Goal: Information Seeking & Learning: Learn about a topic

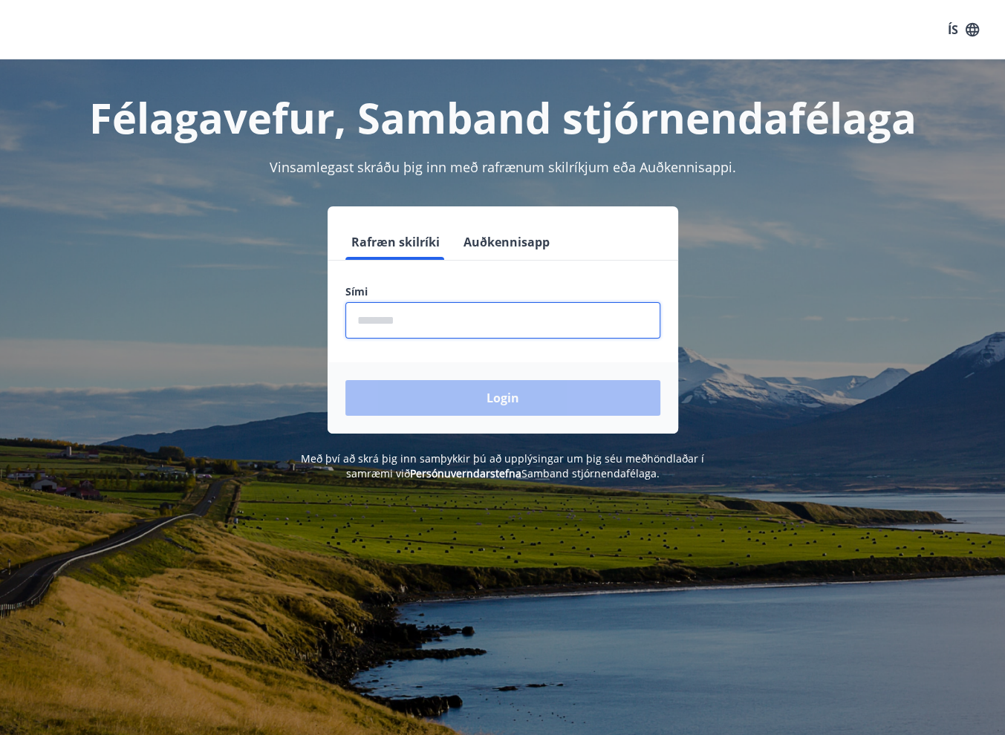
click at [394, 325] on input "phone" at bounding box center [502, 320] width 315 height 36
type input "********"
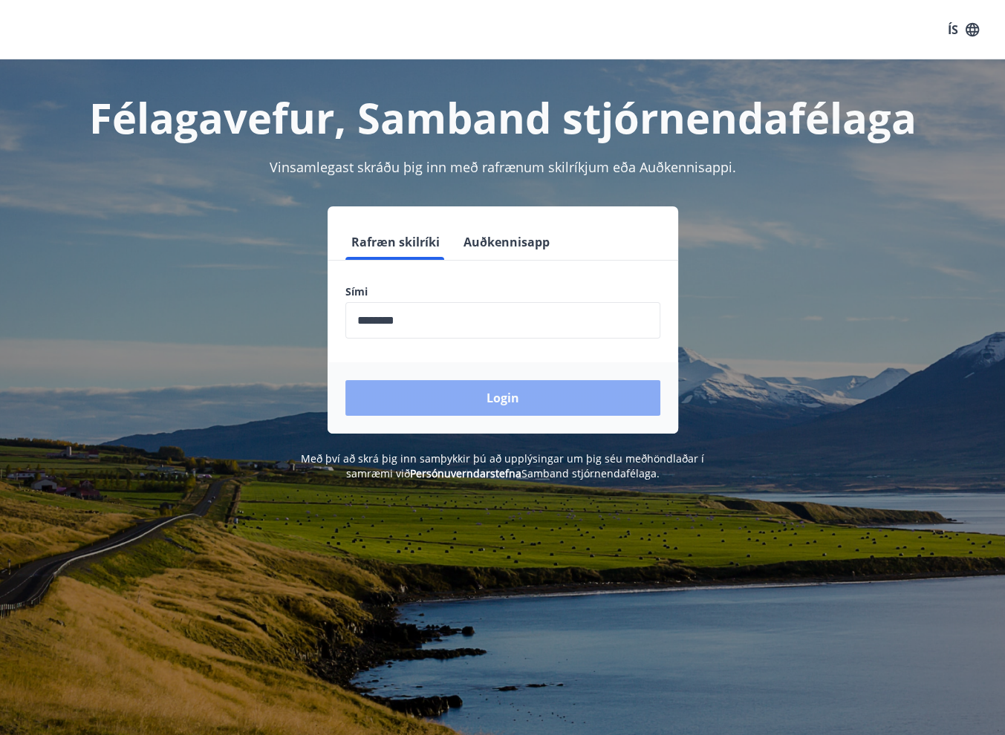
click at [416, 390] on button "Login" at bounding box center [502, 398] width 315 height 36
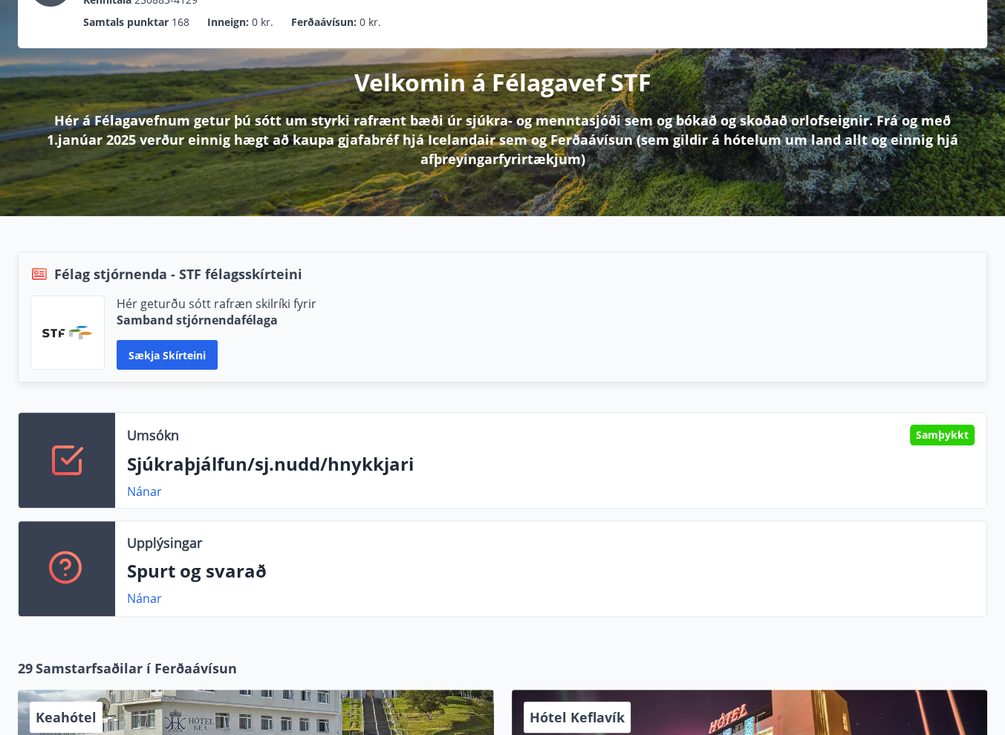
scroll to position [149, 0]
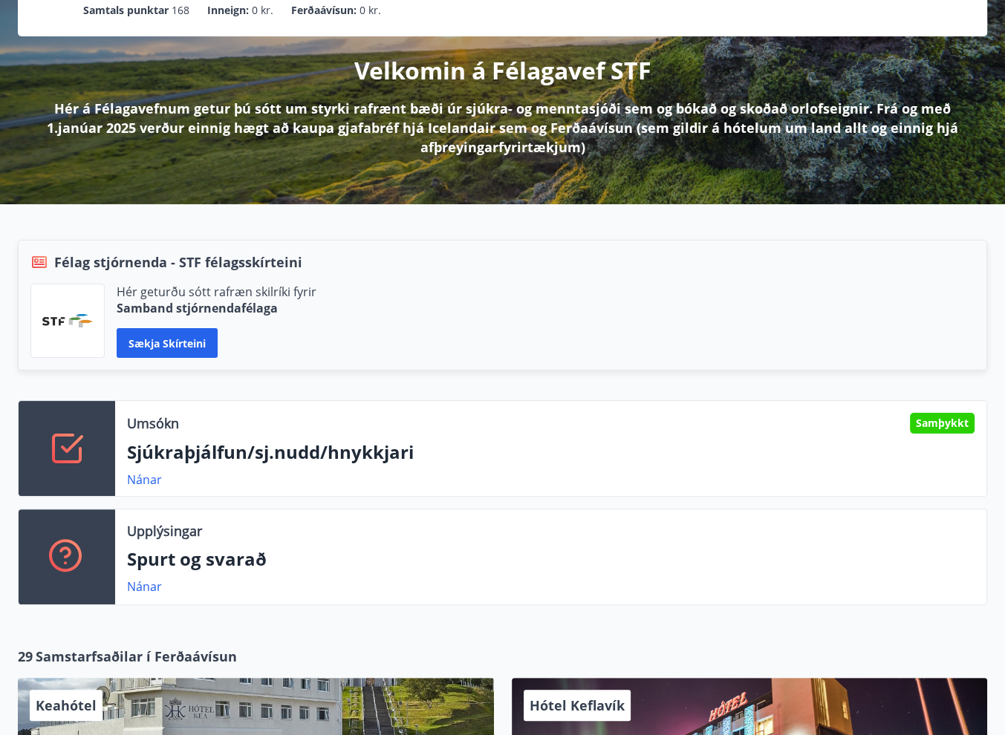
click at [582, 447] on p "Sjúkraþjálfun/sj.nudd/hnykkjari" at bounding box center [550, 452] width 847 height 25
click at [131, 472] on link "Nánar" at bounding box center [144, 480] width 35 height 16
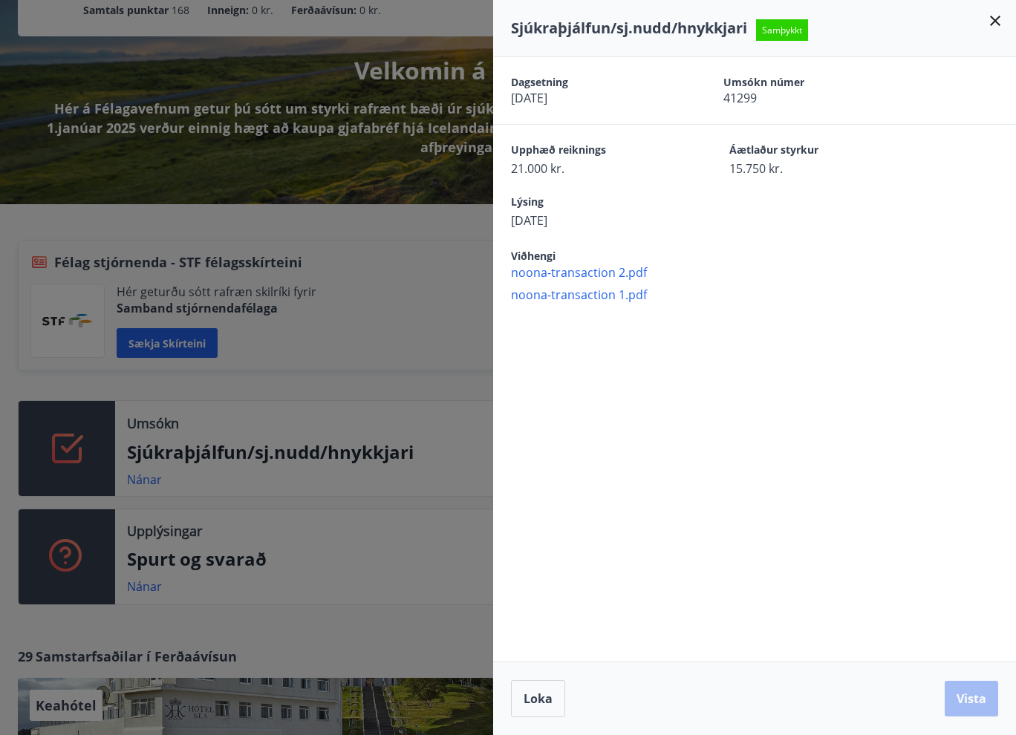
click at [325, 401] on div at bounding box center [508, 367] width 1016 height 735
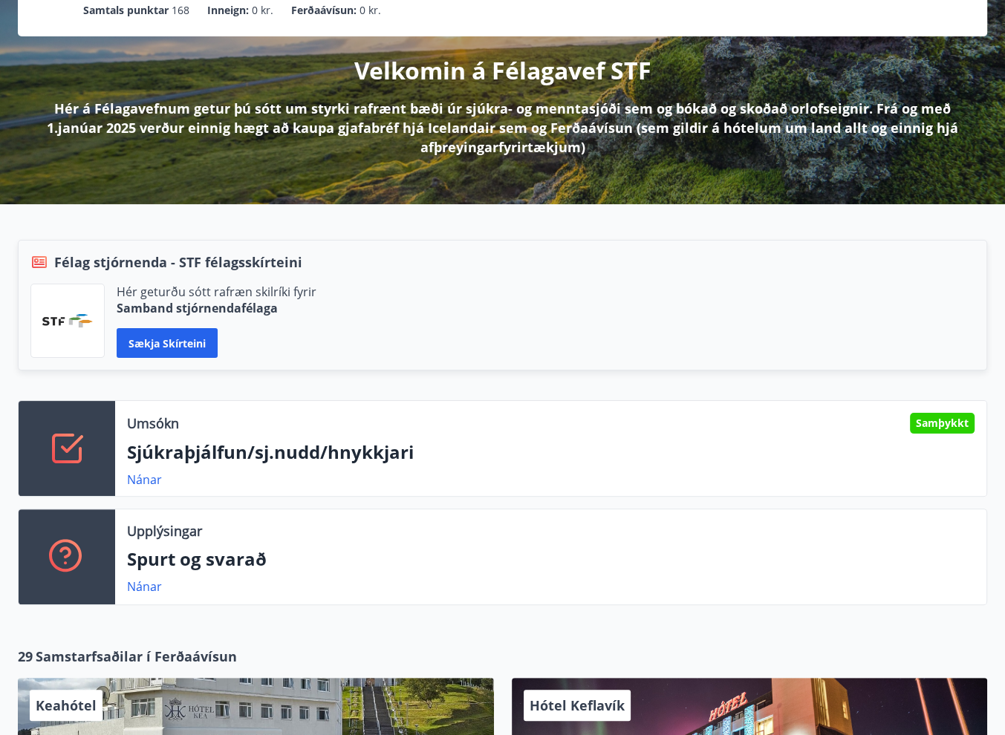
drag, startPoint x: 795, startPoint y: 446, endPoint x: 846, endPoint y: 275, distance: 179.1
click at [795, 446] on p "Sjúkraþjálfun/sj.nudd/hnykkjari" at bounding box center [550, 452] width 847 height 25
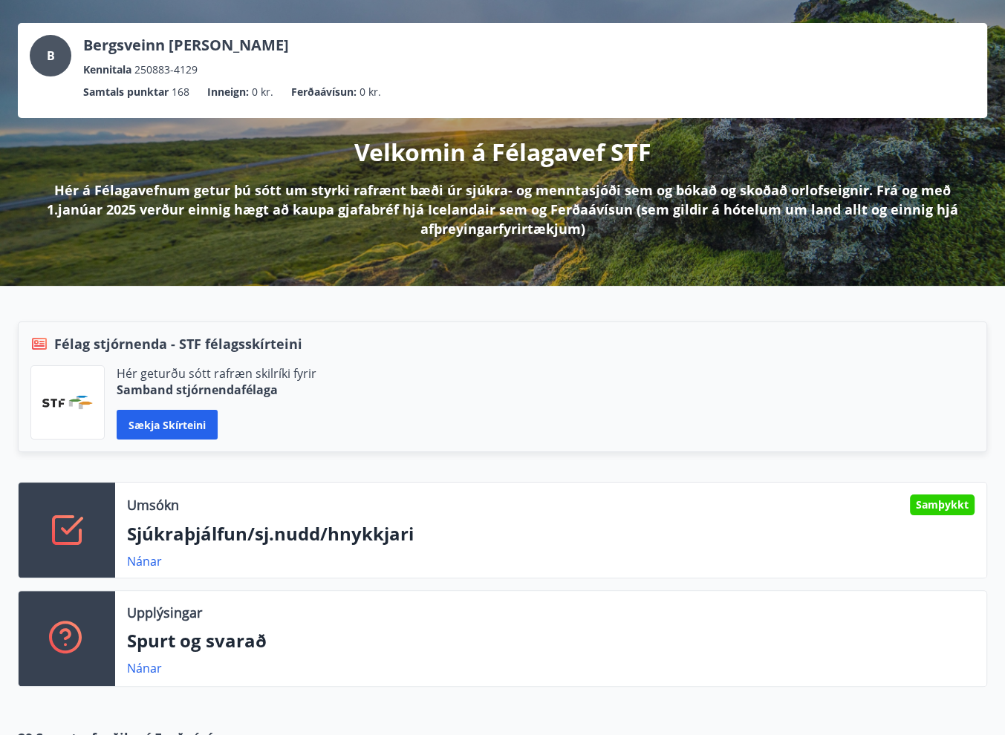
scroll to position [0, 0]
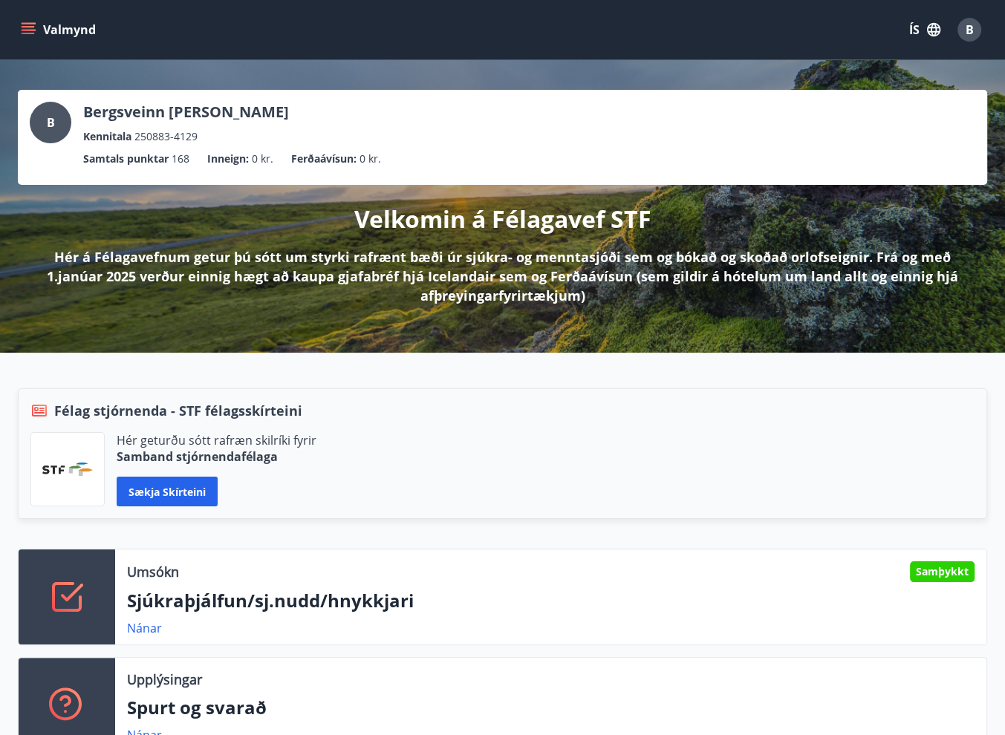
click at [943, 571] on div "Samþykkt" at bounding box center [942, 572] width 65 height 21
click at [135, 622] on link "Nánar" at bounding box center [144, 628] width 35 height 16
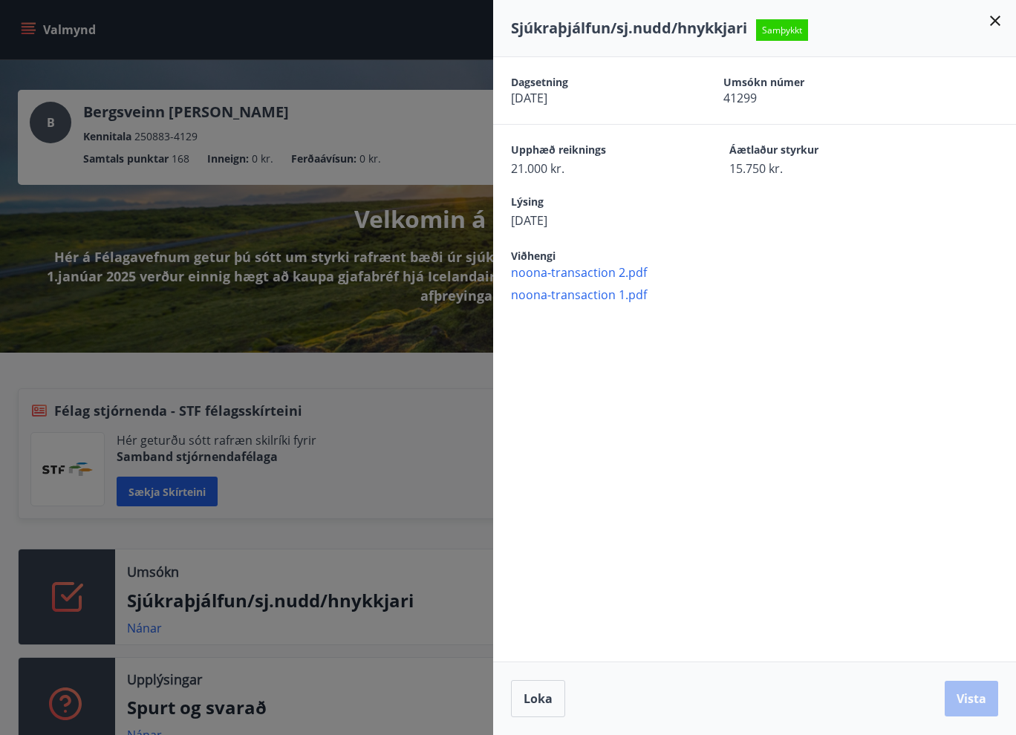
click at [996, 18] on icon at bounding box center [995, 21] width 18 height 18
